Goal: Check status: Check status

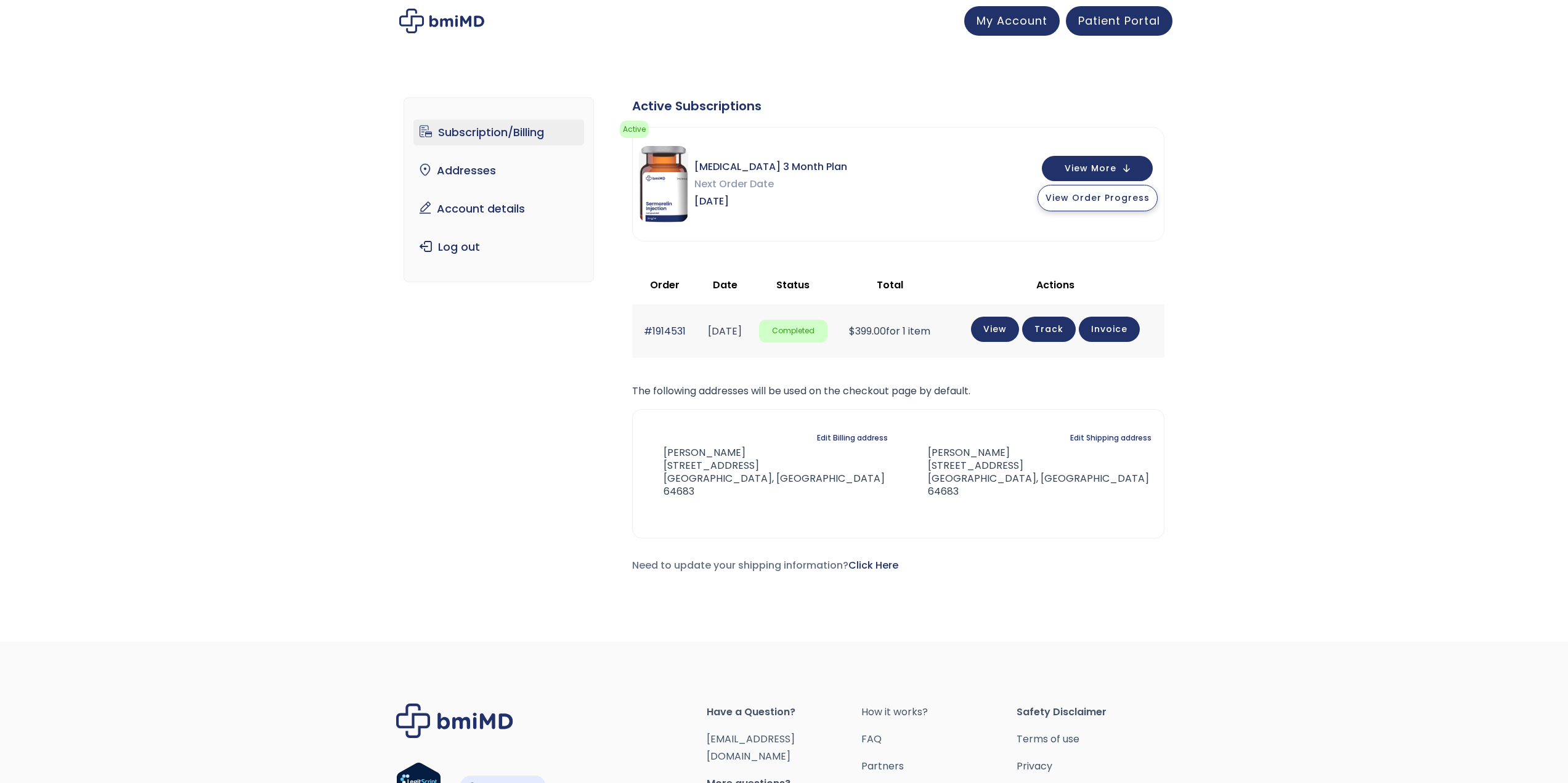
click at [1124, 199] on span "View Order Progress" at bounding box center [1097, 198] width 104 height 13
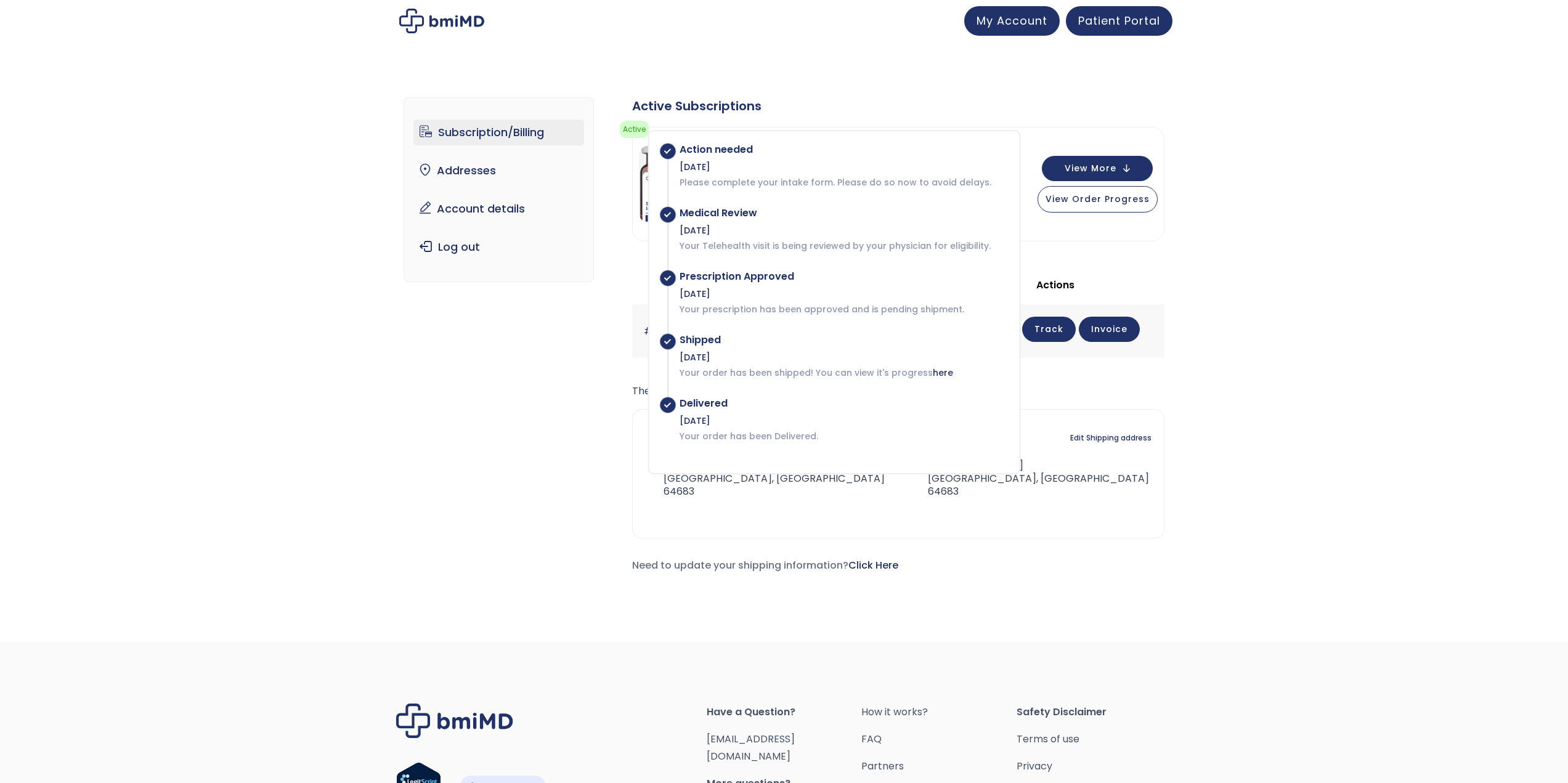
click at [1197, 217] on div "Subscription/Billing bmiRewards Addresses Account details Submit a Review Log o…" at bounding box center [784, 345] width 1568 height 545
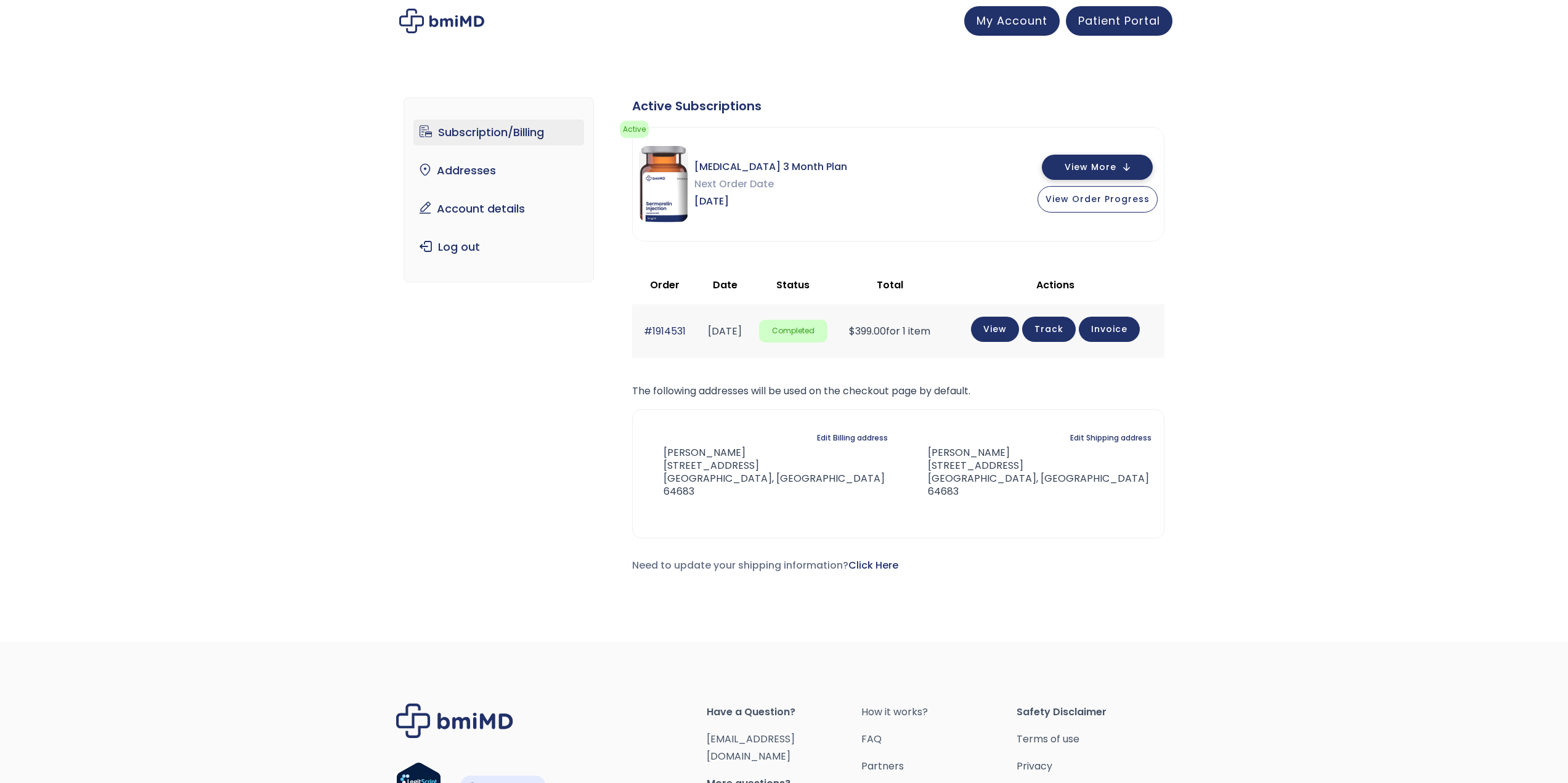
click at [1132, 160] on button "View More" at bounding box center [1097, 167] width 111 height 25
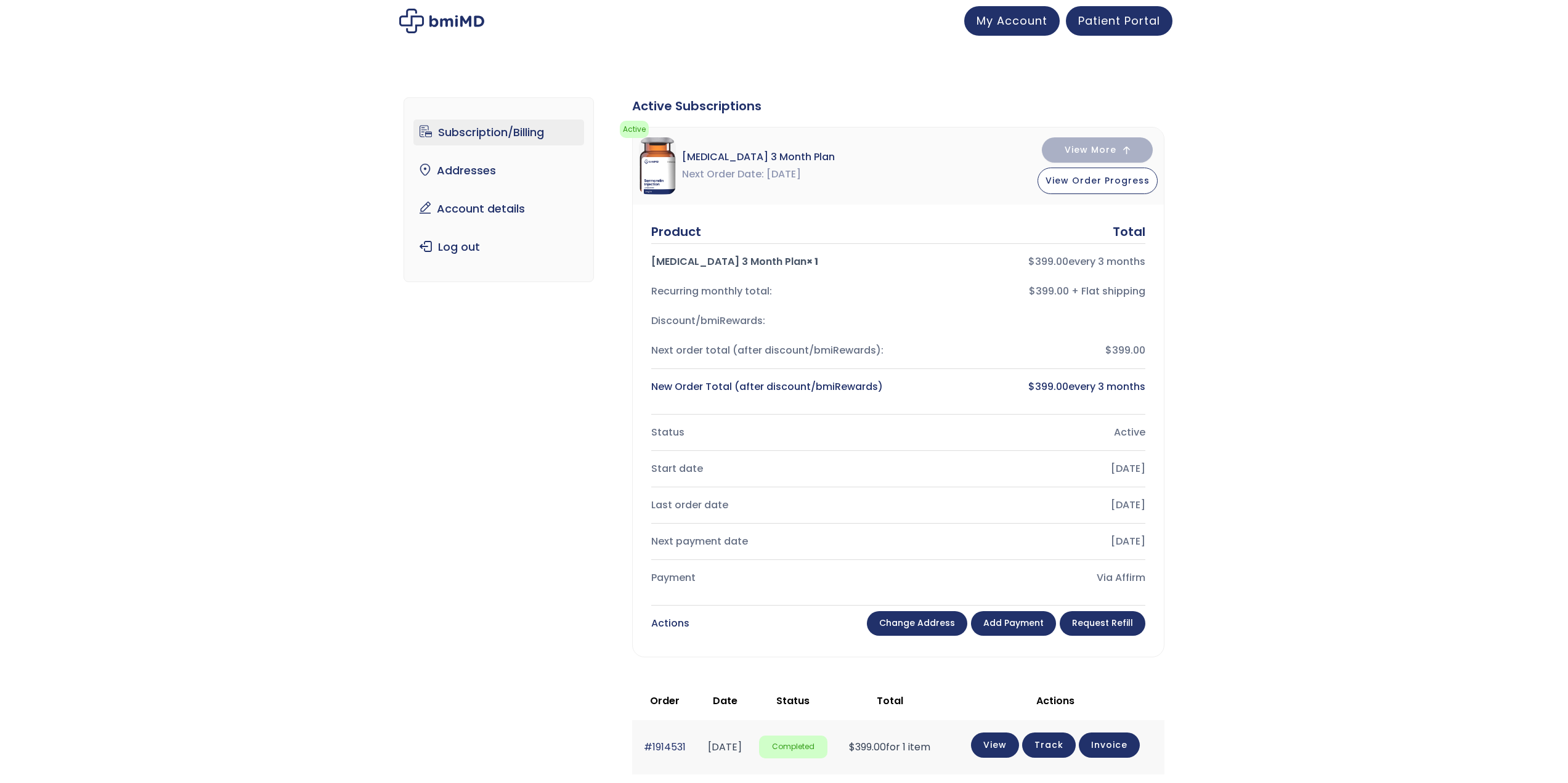
click at [1212, 407] on div "Subscription/Billing bmiRewards Addresses Account details Submit a Review Log o…" at bounding box center [784, 553] width 1568 height 961
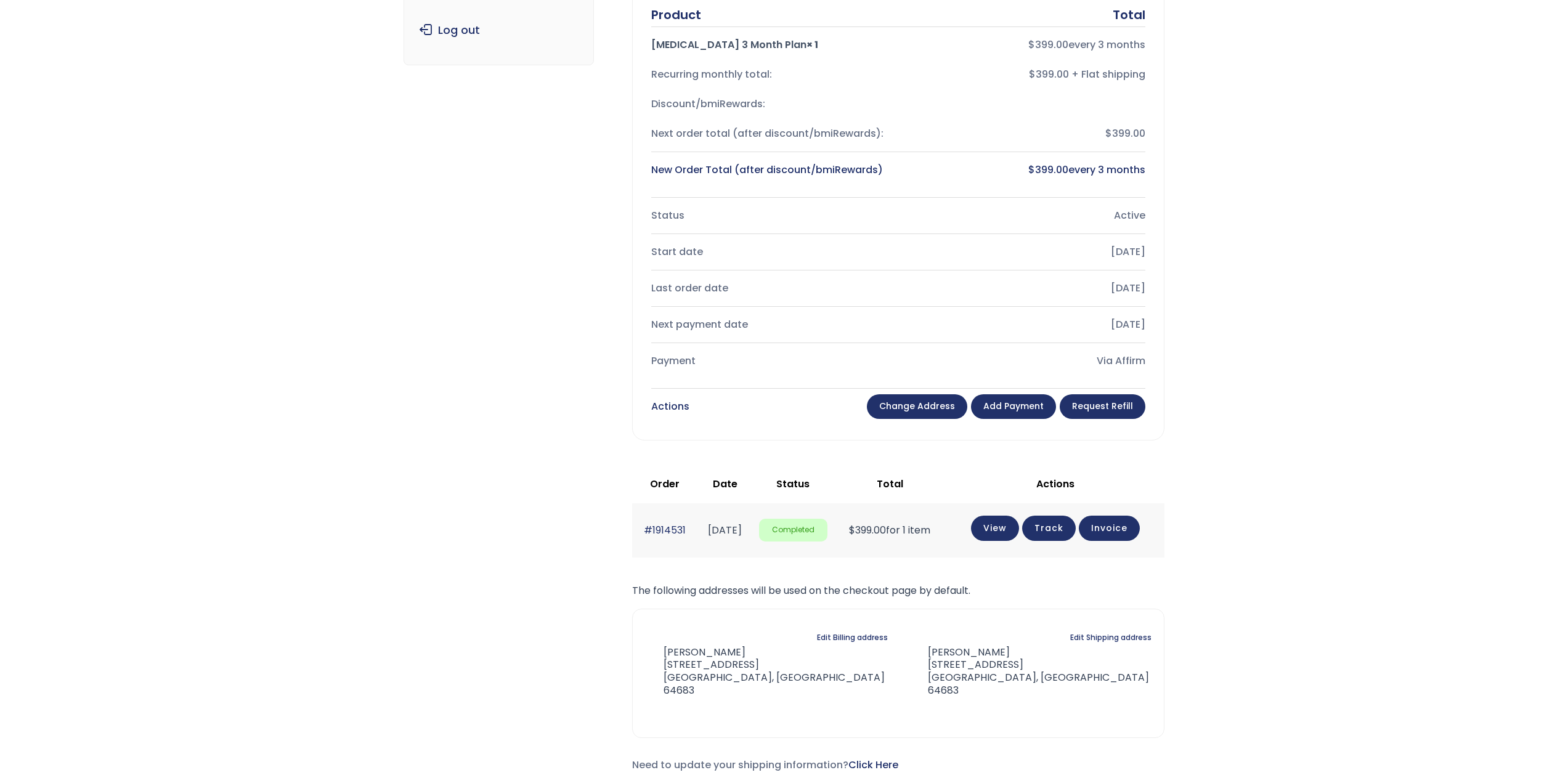
scroll to position [247, 0]
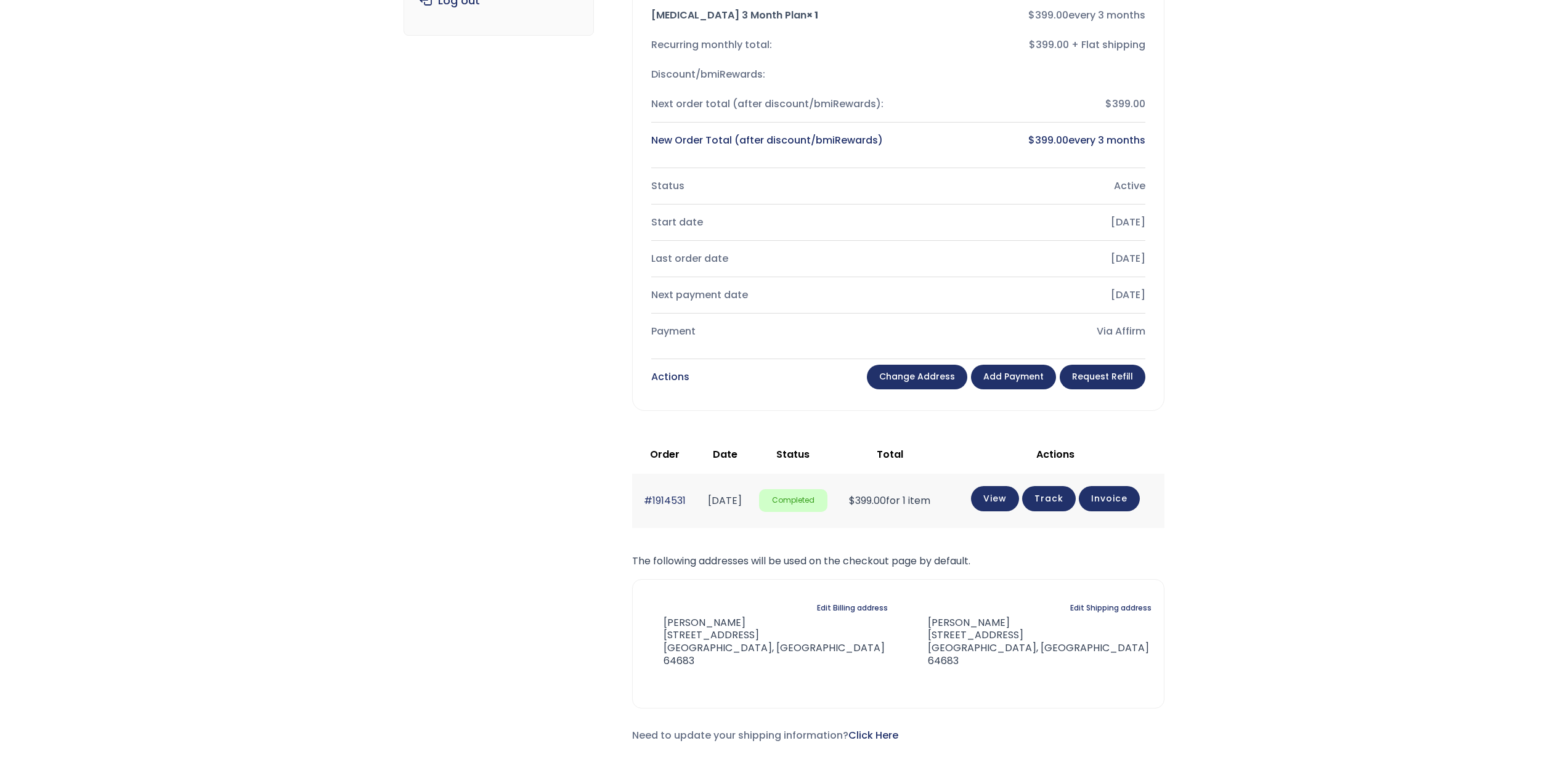
click at [1059, 506] on link "Track" at bounding box center [1048, 499] width 53 height 25
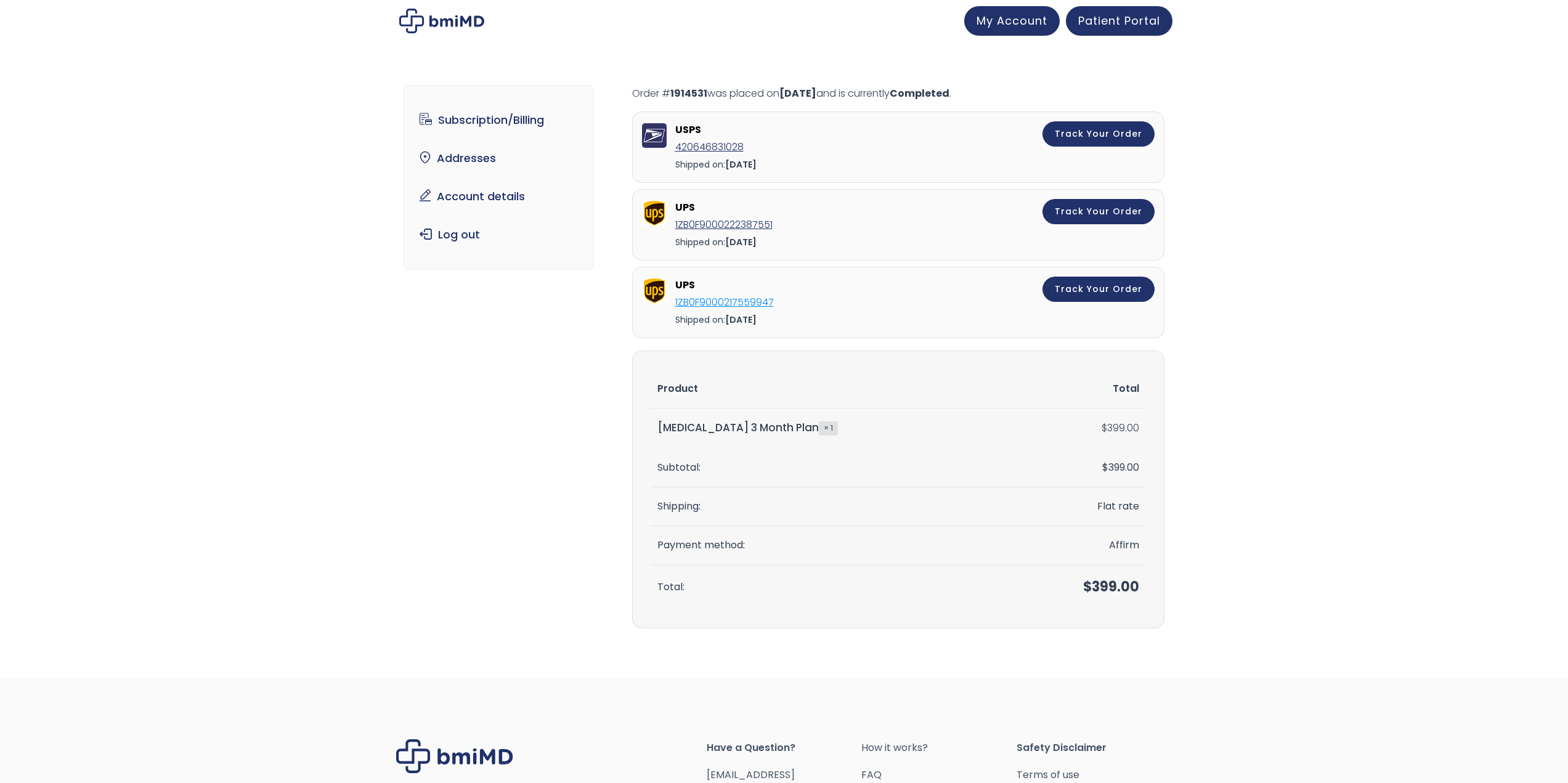
click at [705, 303] on link "1ZB0F9000217559947" at bounding box center [724, 302] width 98 height 14
